Goal: Task Accomplishment & Management: Complete application form

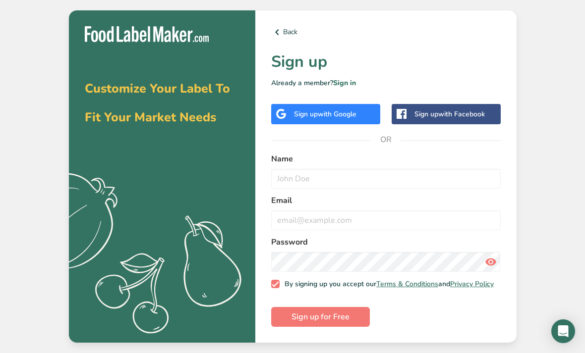
click at [343, 119] on span "with Google" at bounding box center [337, 114] width 39 height 9
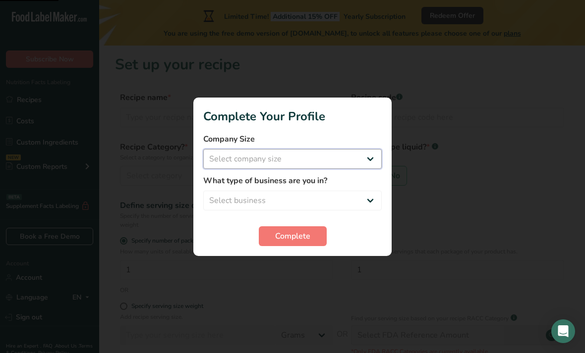
click at [323, 158] on select "Select company size Fewer than 10 Employees 10 to 50 Employees 51 to 500 Employ…" at bounding box center [292, 159] width 178 height 20
select select "1"
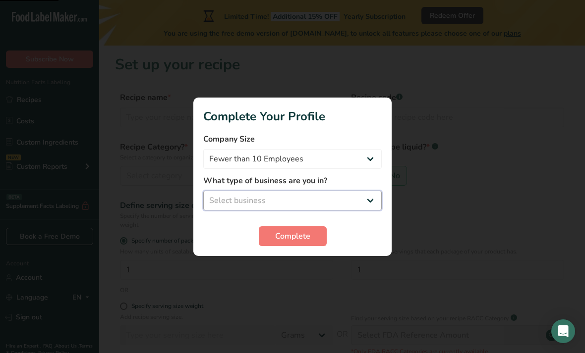
click at [301, 202] on select "Select business Packaged Food Manufacturer Restaurant & Cafe Bakery Meal Plans …" at bounding box center [292, 201] width 178 height 20
select select "5"
click at [302, 237] on span "Complete" at bounding box center [292, 236] width 35 height 12
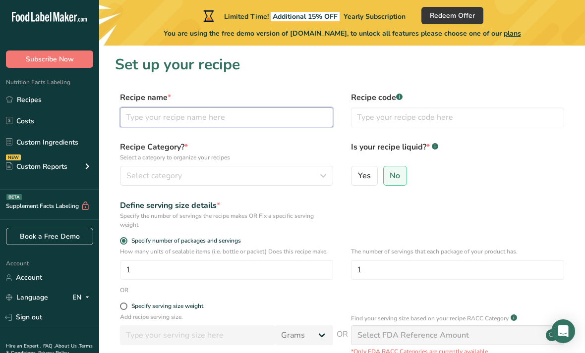
click at [277, 114] on input "text" at bounding box center [226, 118] width 213 height 20
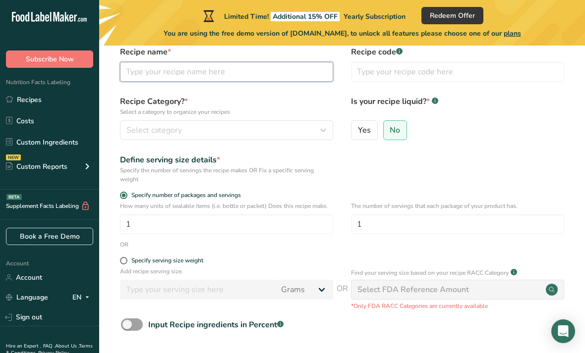
scroll to position [45, 0]
type input "Chicken Katsu"
click at [289, 126] on div "Select category" at bounding box center [223, 131] width 194 height 12
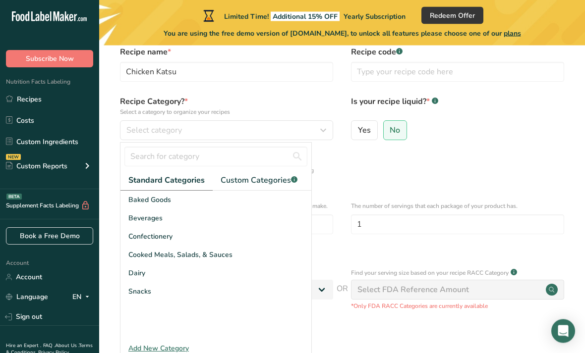
scroll to position [46, 0]
click at [229, 252] on span "Cooked Meals, Salads, & Sauces" at bounding box center [180, 255] width 104 height 10
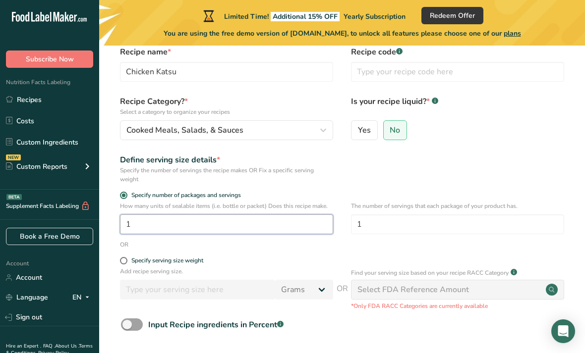
click at [238, 222] on input "1" at bounding box center [226, 225] width 213 height 20
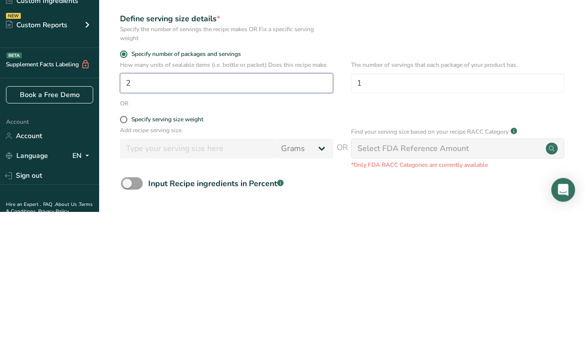
type input "2"
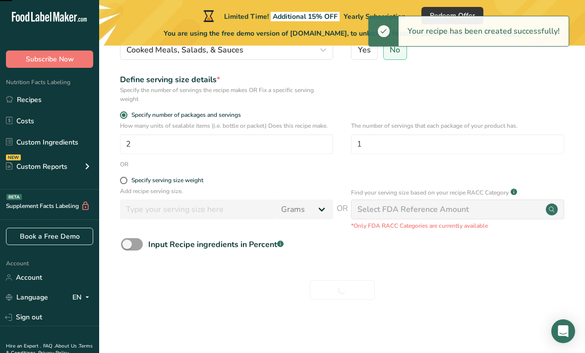
click at [123, 182] on span at bounding box center [123, 180] width 7 height 7
click at [123, 182] on input "Specify serving size weight" at bounding box center [123, 180] width 6 height 6
radio input "true"
radio input "false"
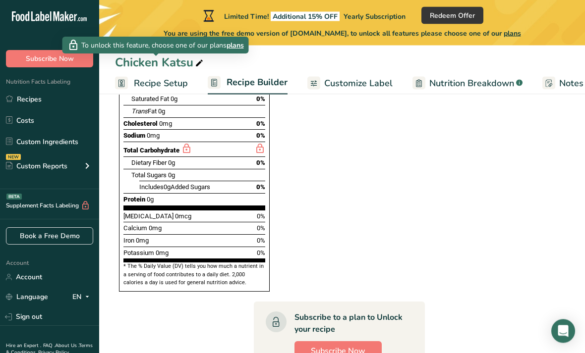
scroll to position [364, 0]
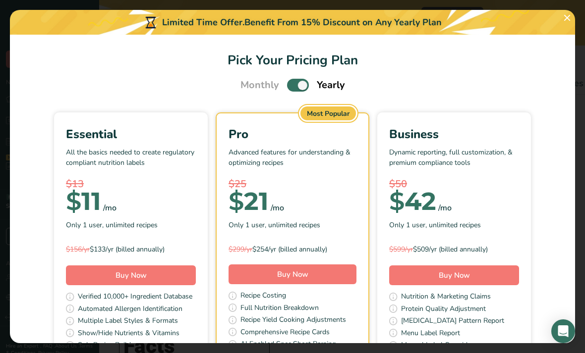
scroll to position [0, 0]
